Goal: Transaction & Acquisition: Purchase product/service

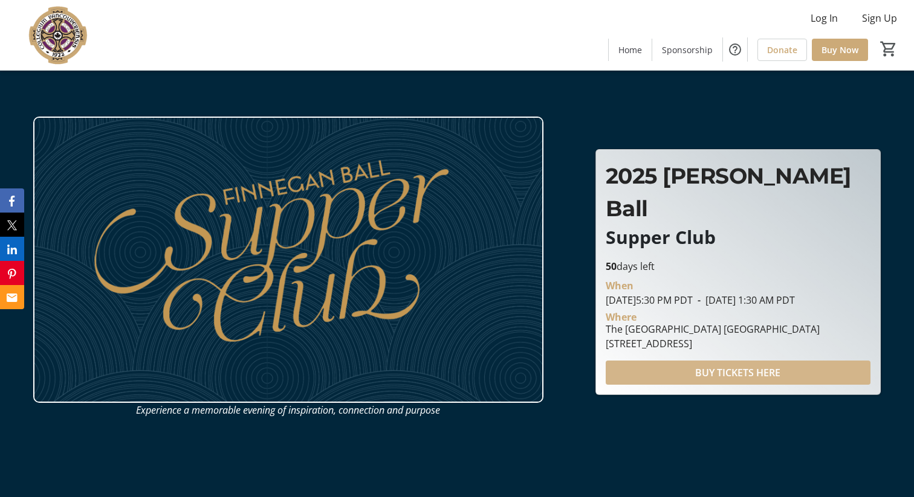
click at [680, 362] on span at bounding box center [737, 372] width 265 height 29
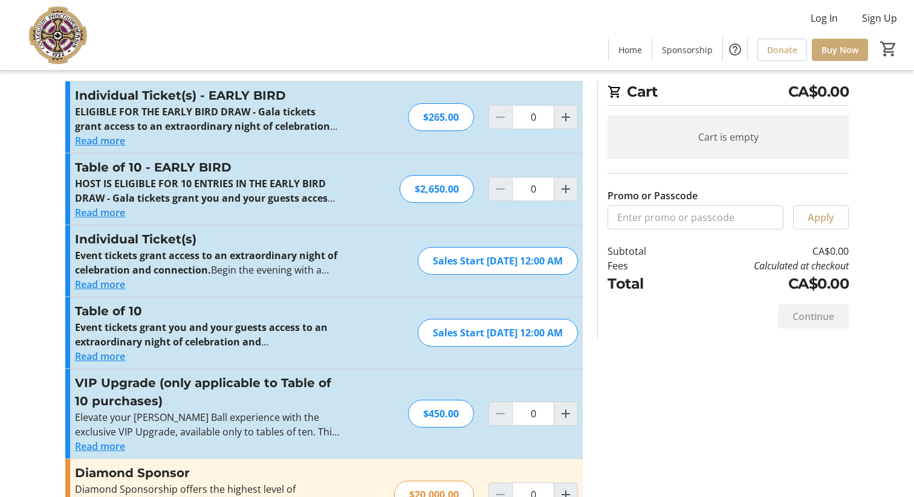
scroll to position [22, 0]
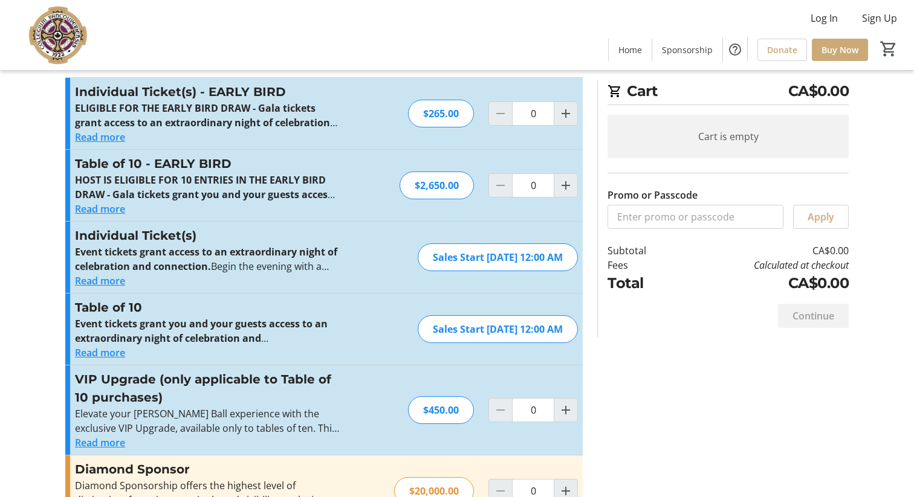
click at [116, 208] on button "Read more" at bounding box center [100, 209] width 50 height 15
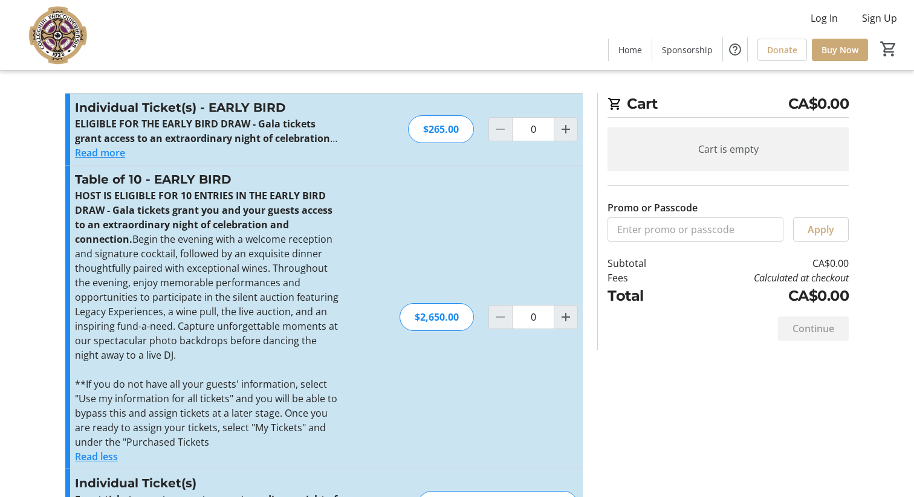
scroll to position [0, 0]
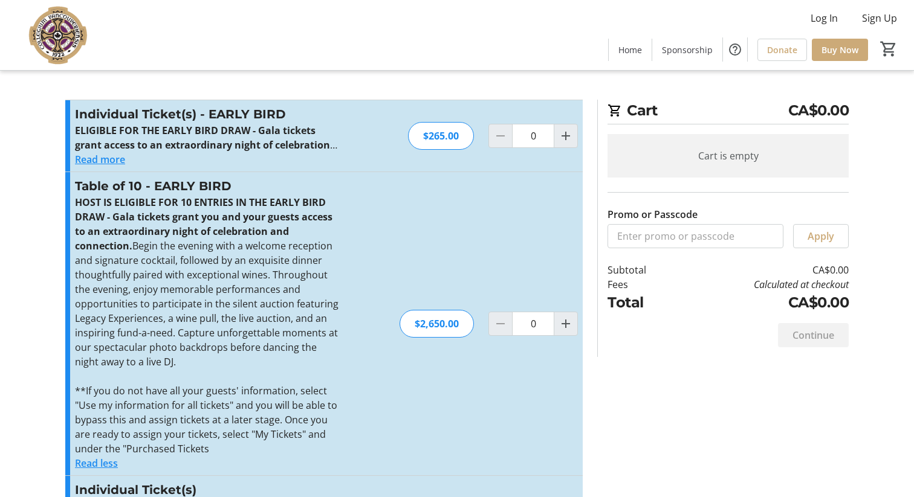
click at [104, 163] on button "Read more" at bounding box center [100, 159] width 50 height 15
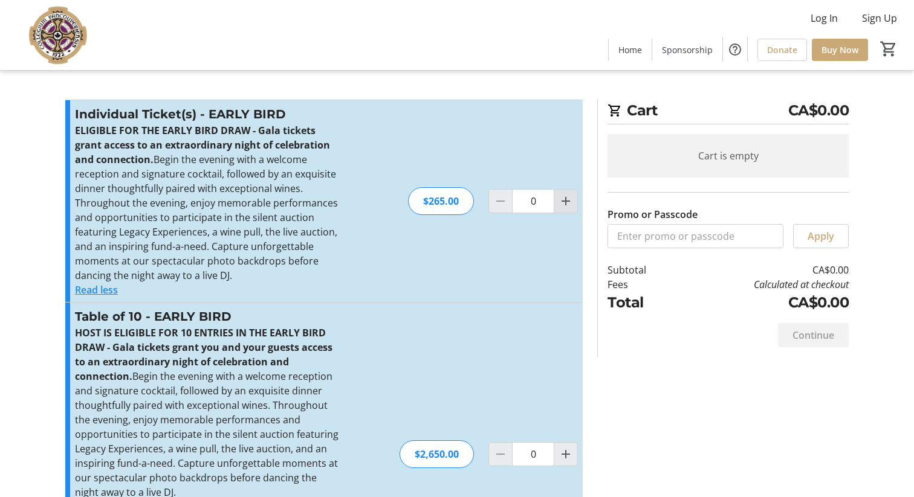
click at [569, 204] on mat-icon "Increment by one" at bounding box center [565, 201] width 15 height 15
type input "2"
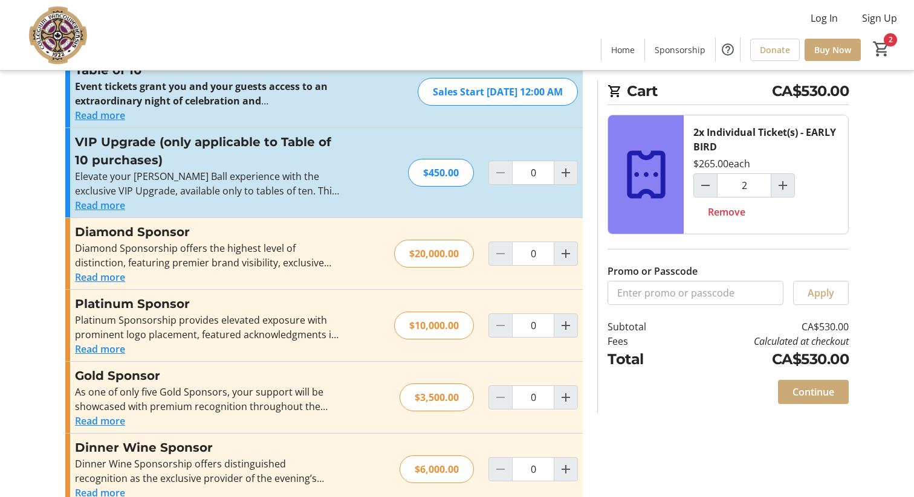
scroll to position [630, 0]
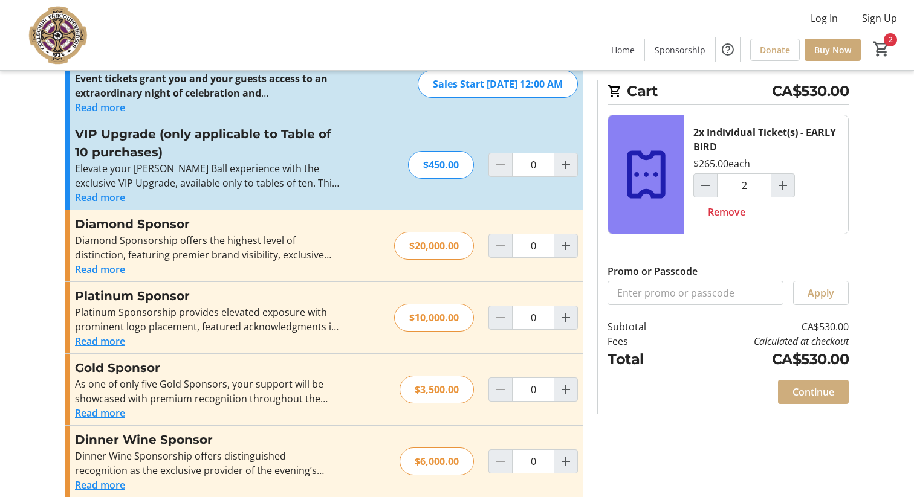
click at [811, 398] on span "Continue" at bounding box center [813, 392] width 42 height 15
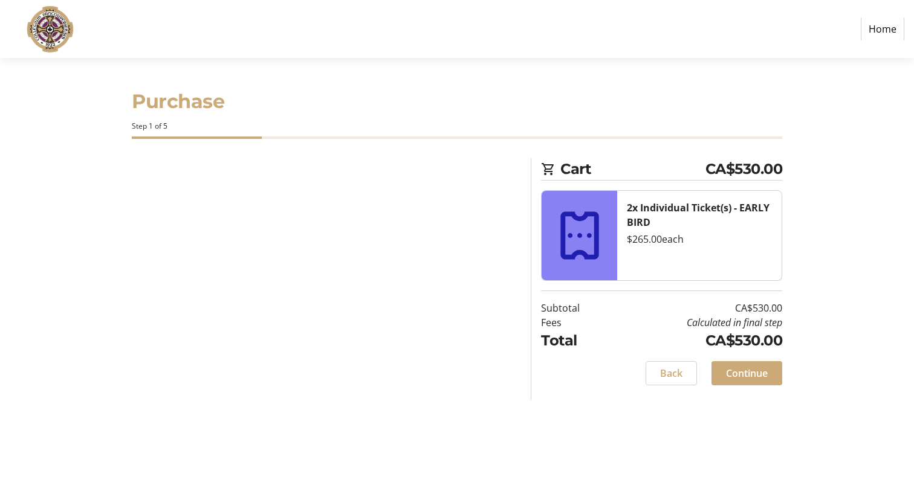
select select
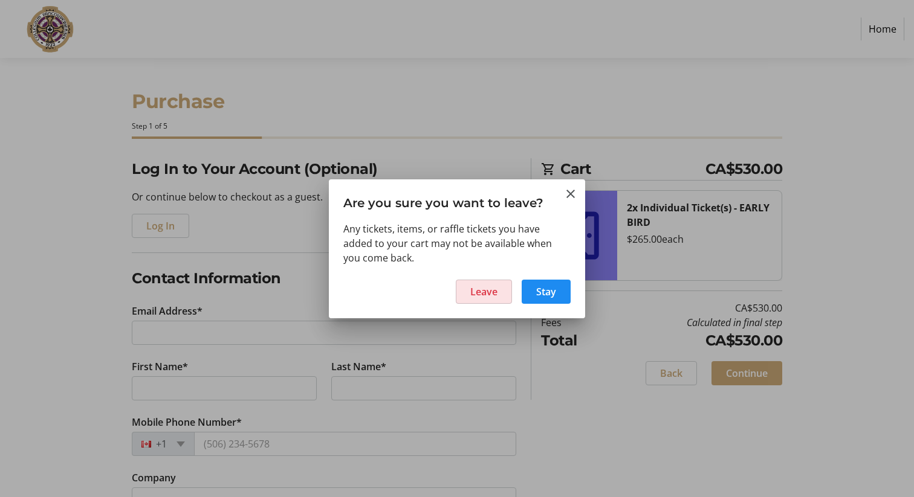
click at [492, 297] on span "Leave" at bounding box center [483, 292] width 27 height 15
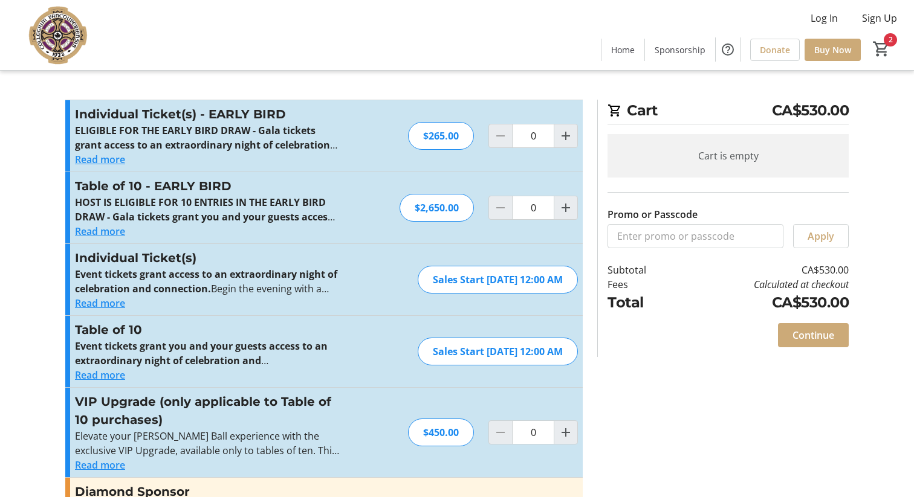
type input "2"
